Goal: Transaction & Acquisition: Purchase product/service

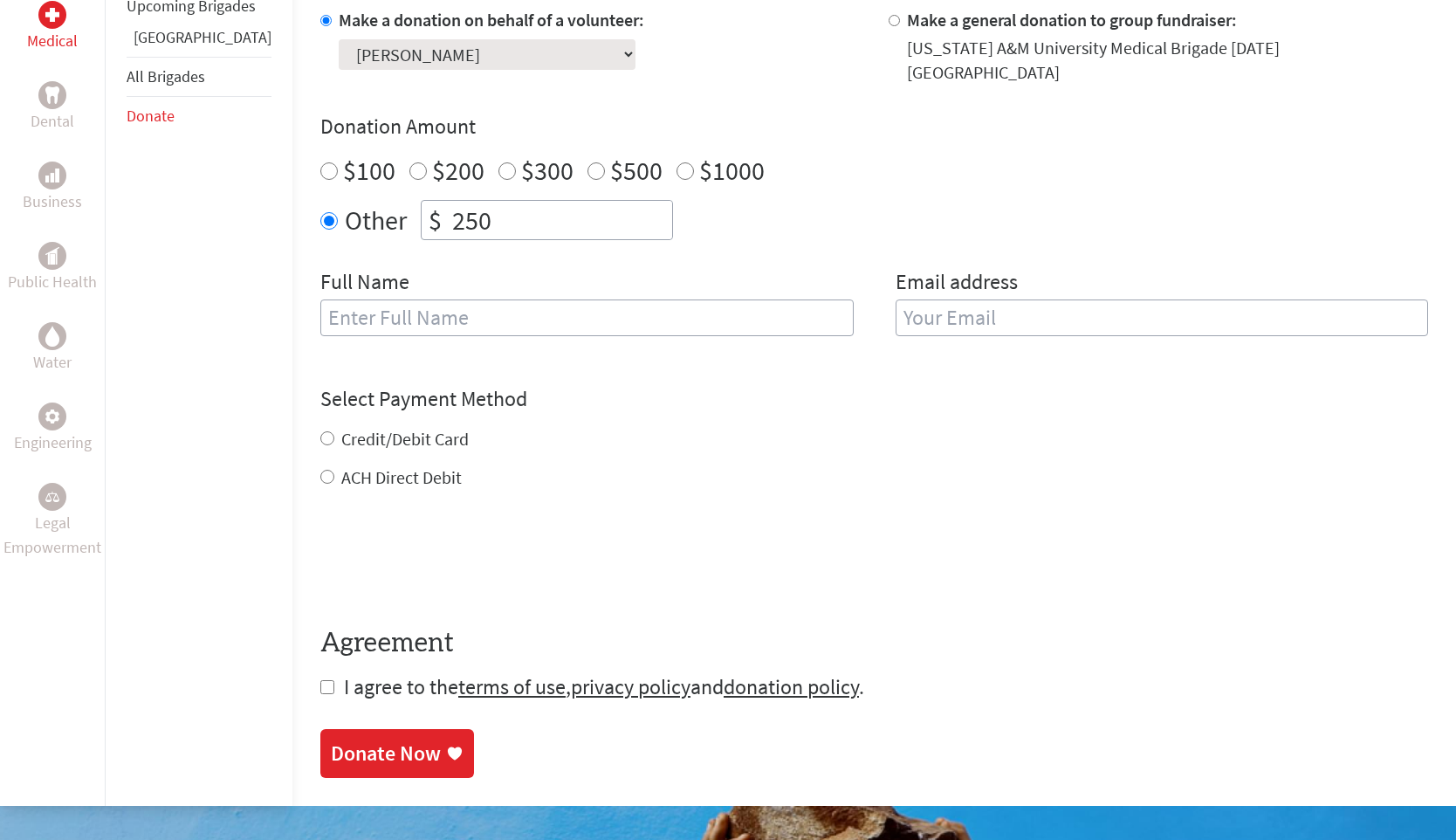
scroll to position [735, 0]
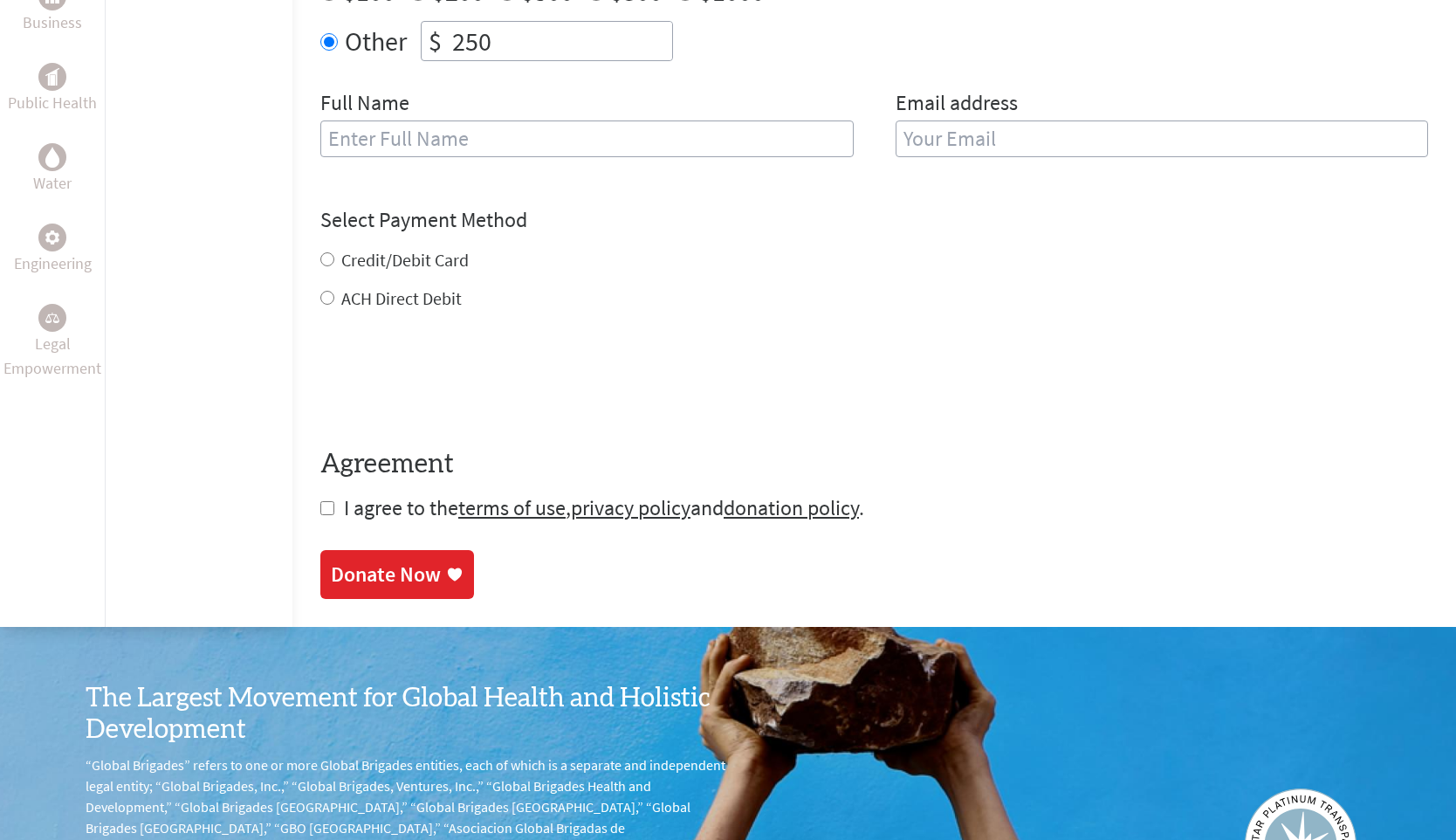
click at [341, 248] on label "Credit/Debit Card" at bounding box center [405, 259] width 127 height 22
click at [334, 252] on input "Credit/Debit Card" at bounding box center [327, 258] width 14 height 14
radio input "true"
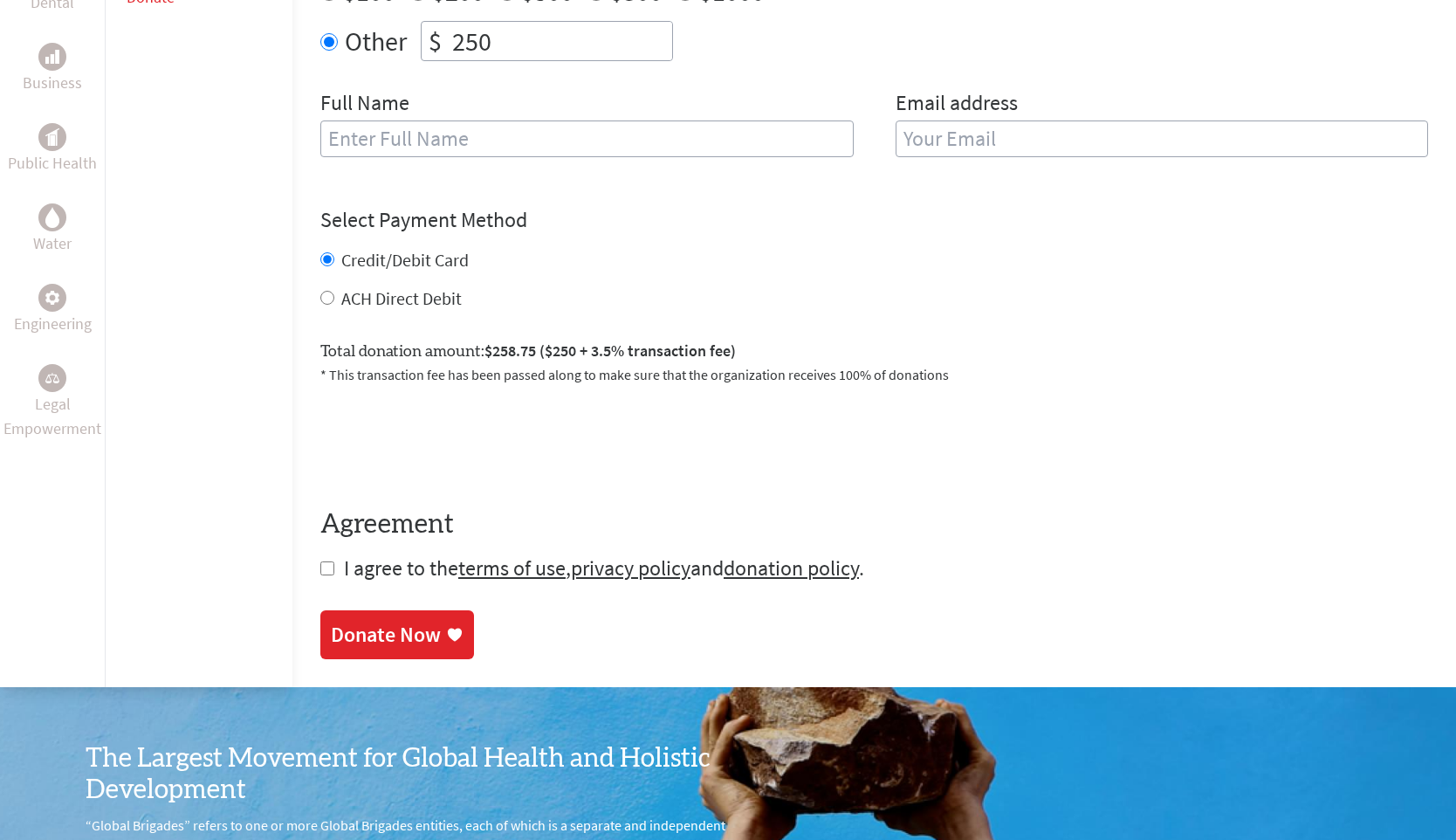
click at [344, 554] on span "I agree to the terms of use , privacy policy and donation policy ." at bounding box center [604, 568] width 521 height 27
click at [320, 562] on input "checkbox" at bounding box center [327, 568] width 14 height 14
checkbox input "true"
click at [330, 622] on div "Donate Now" at bounding box center [385, 636] width 110 height 28
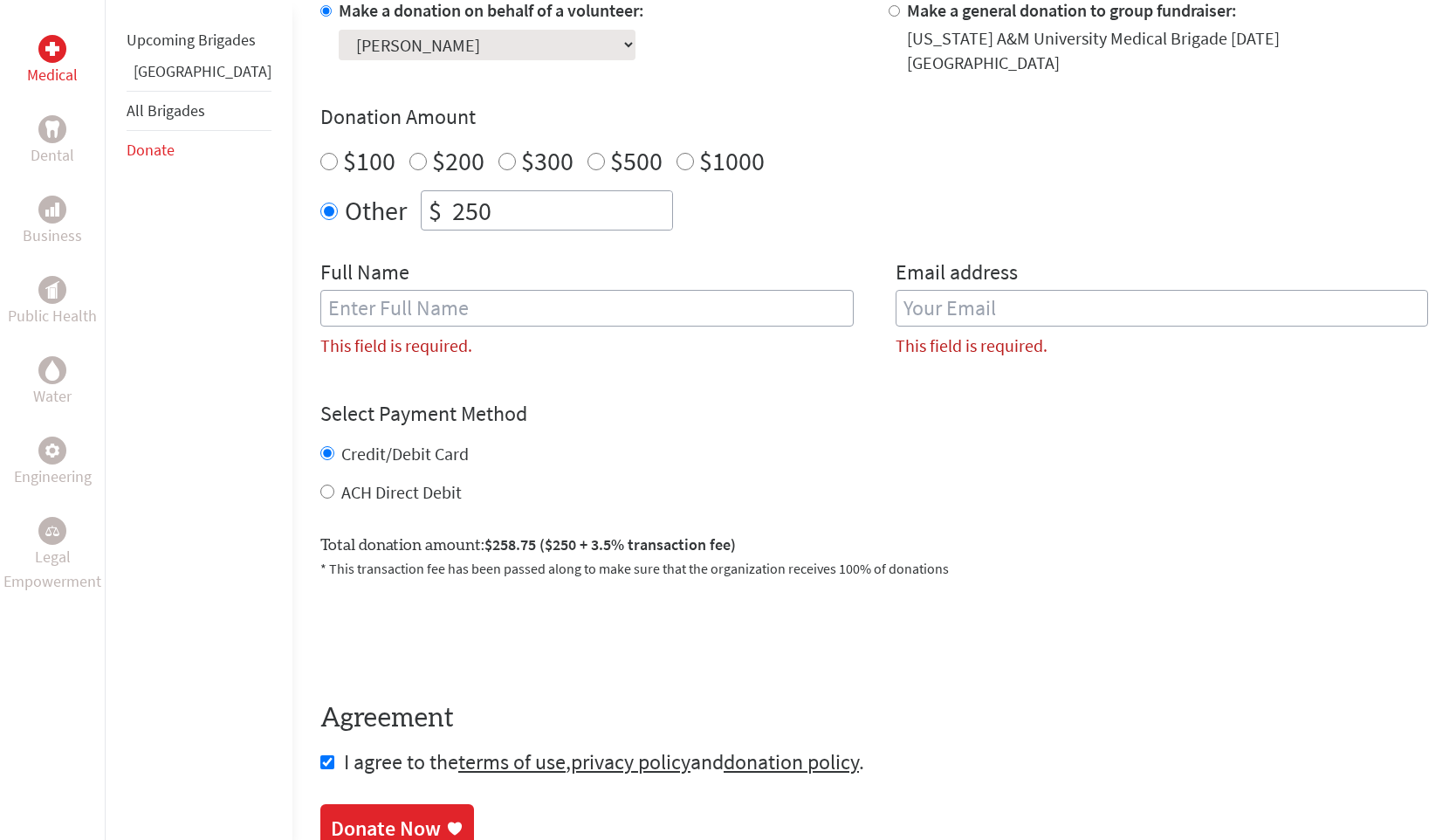
scroll to position [564, 0]
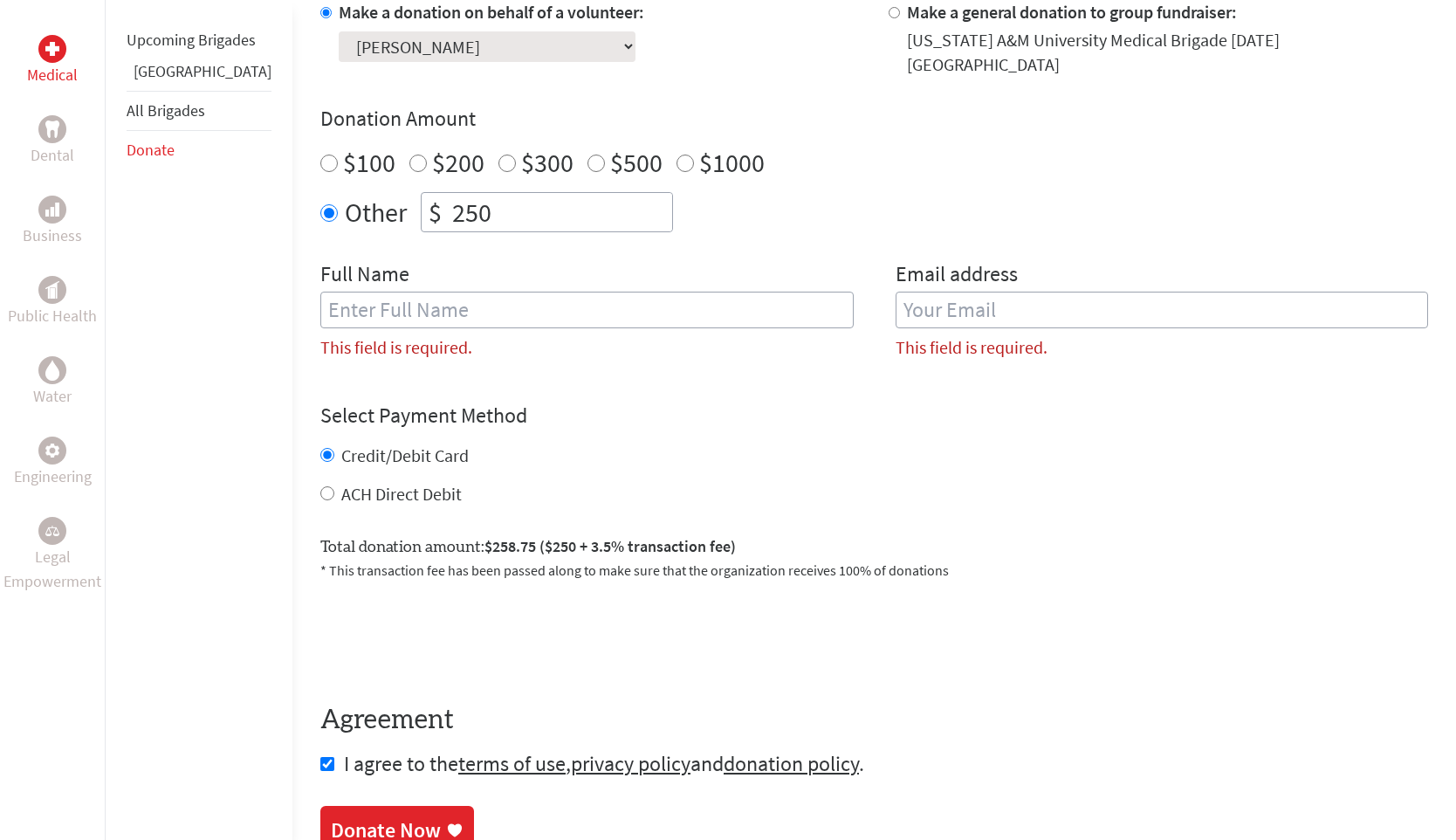
click at [490, 311] on input "text" at bounding box center [587, 309] width 533 height 36
type input "[PERSON_NAME]"
click at [1004, 306] on input "email" at bounding box center [1162, 309] width 533 height 36
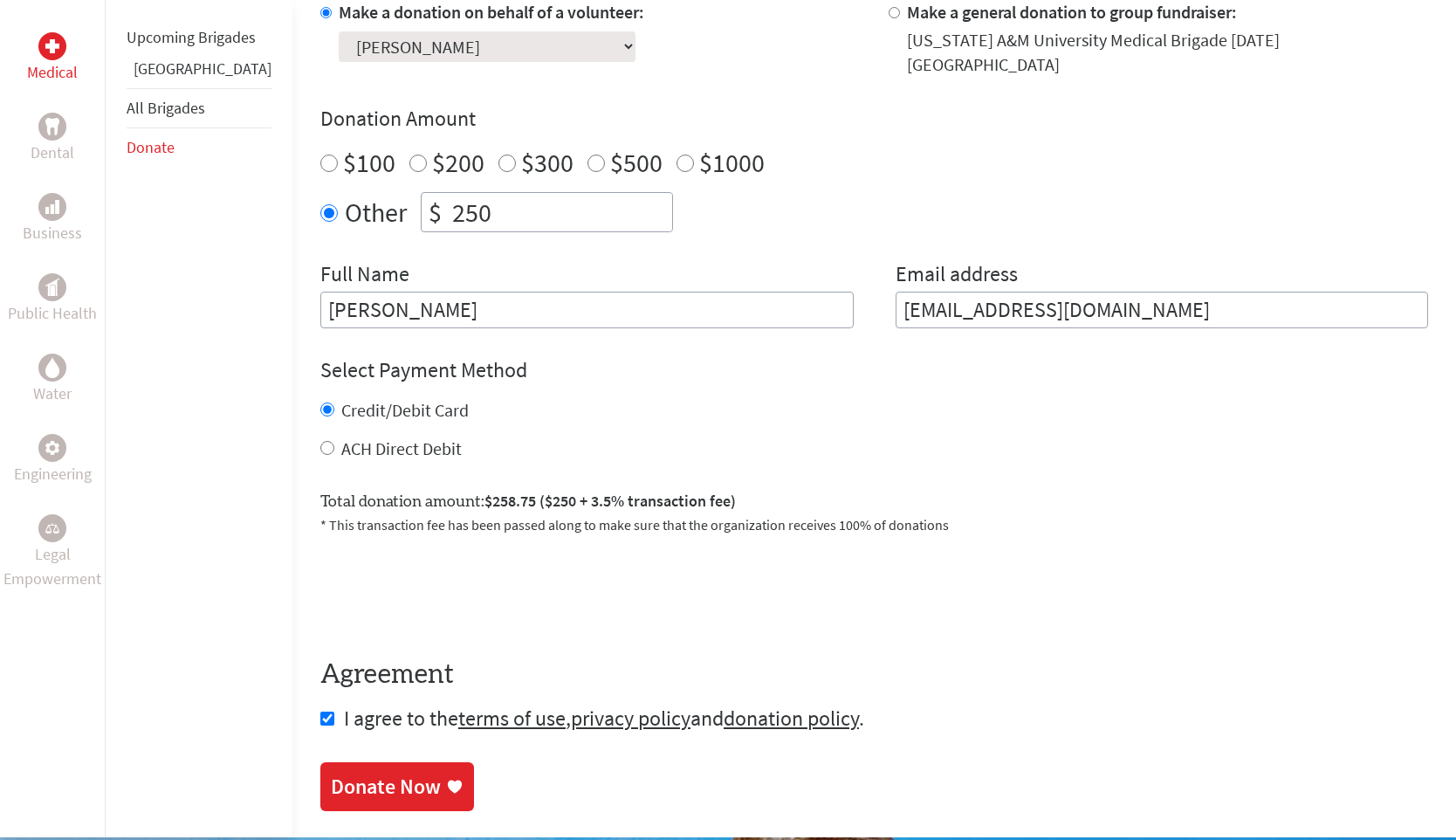
type input "[EMAIL_ADDRESS][DOMAIN_NAME]"
click at [341, 762] on link "Donate Now" at bounding box center [397, 786] width 154 height 49
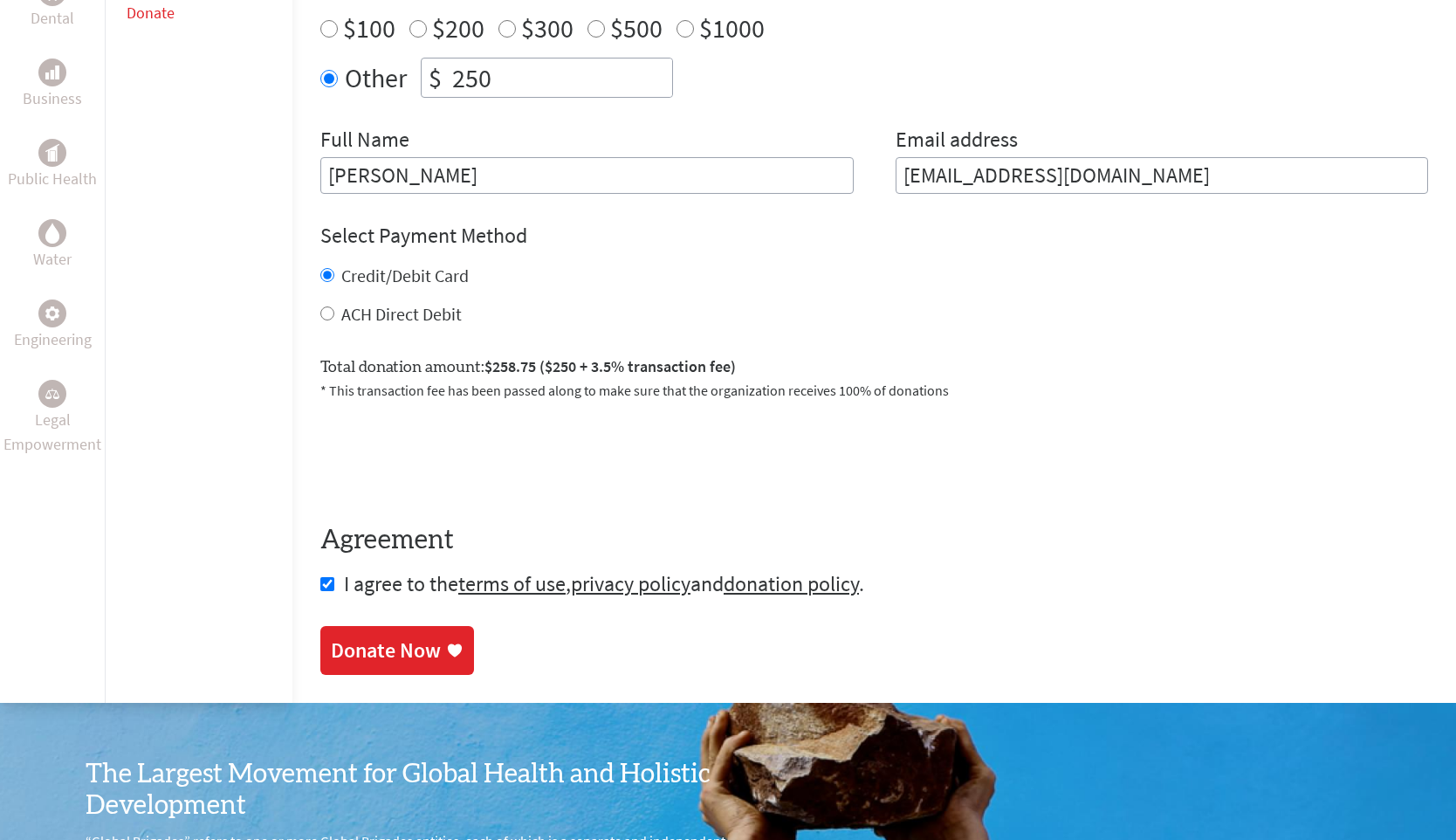
scroll to position [711, 0]
